Goal: Share content: Distribute website content to other platforms or users

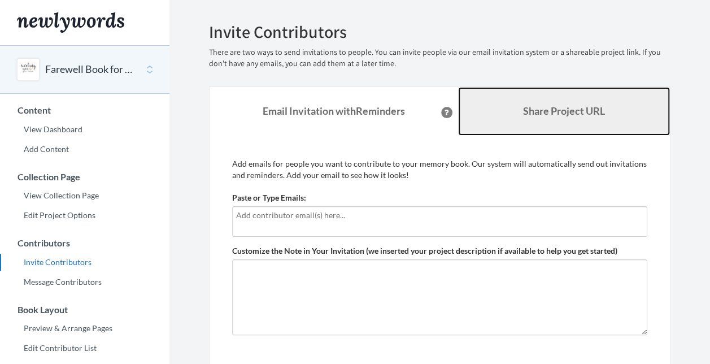
click at [526, 99] on link "Share Project URL" at bounding box center [564, 111] width 212 height 49
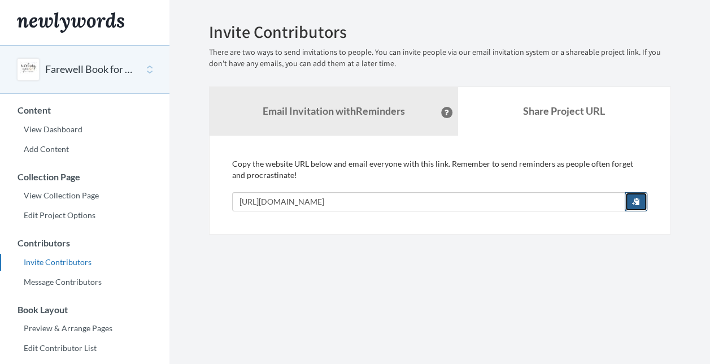
click at [633, 198] on span "button" at bounding box center [636, 201] width 8 height 8
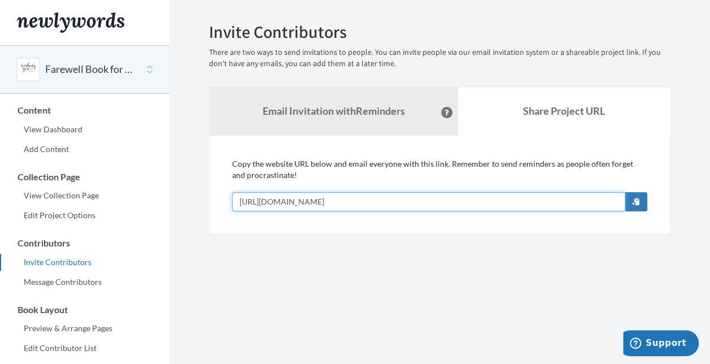
scroll to position [70, 0]
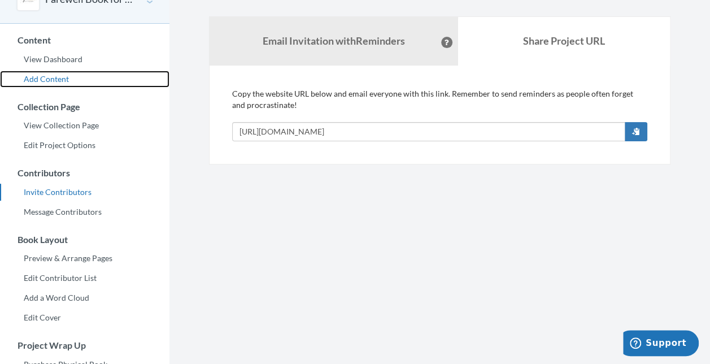
click at [52, 75] on link "Add Content" at bounding box center [85, 79] width 170 height 17
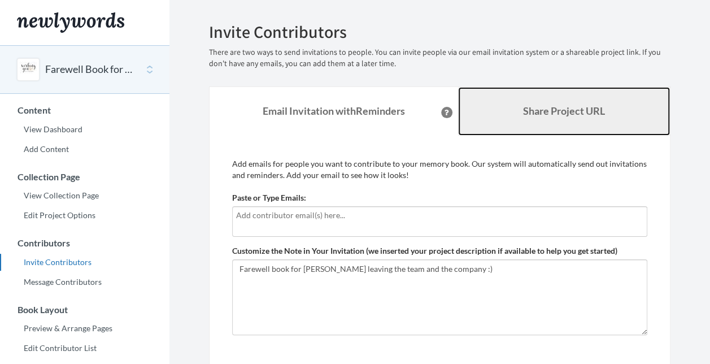
click at [553, 111] on b "Share Project URL" at bounding box center [564, 111] width 82 height 12
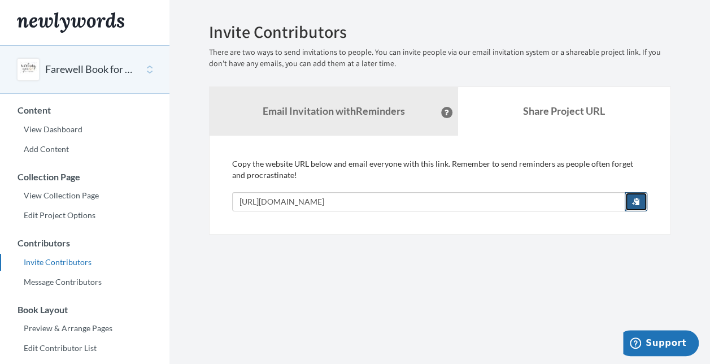
click at [640, 202] on span "button" at bounding box center [636, 201] width 8 height 8
click at [455, 362] on section "Emails have been sent! Invite Contributors There are two ways to send invitatio…" at bounding box center [440, 309] width 541 height 618
click at [61, 127] on link "View Dashboard" at bounding box center [85, 129] width 170 height 17
